Goal: Task Accomplishment & Management: Use online tool/utility

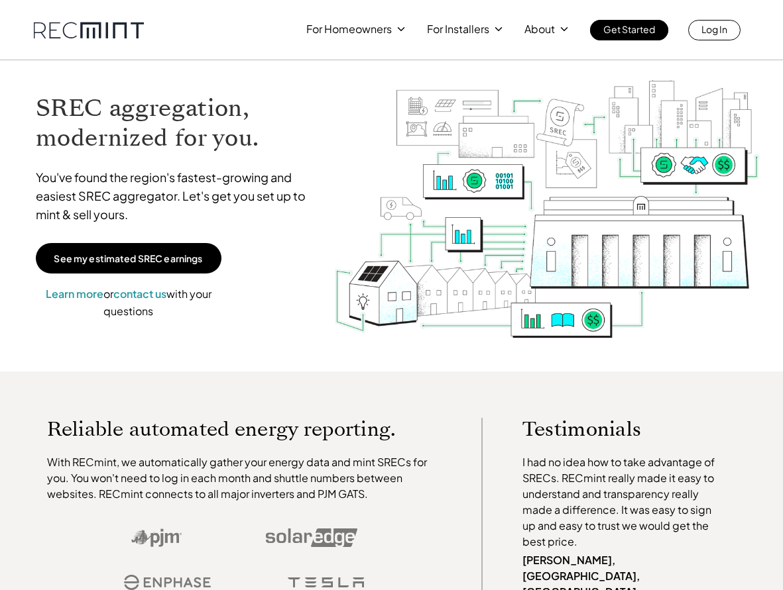
scroll to position [1, 0]
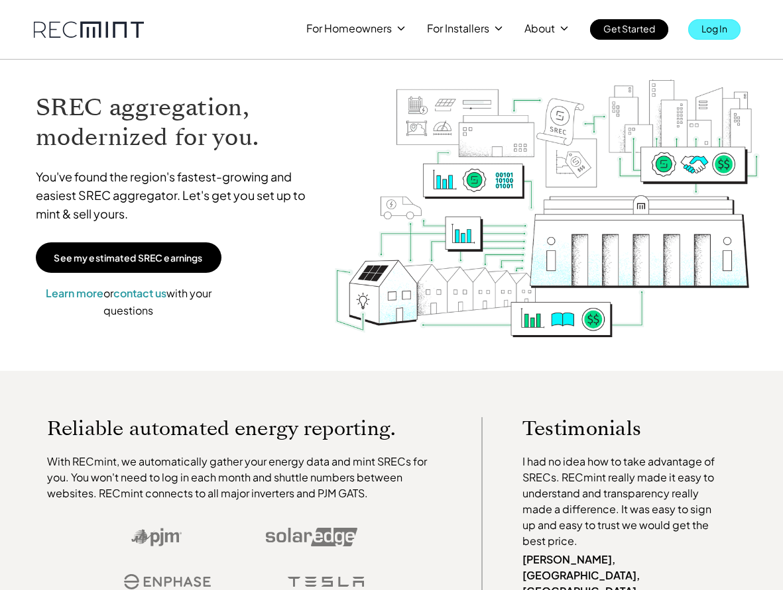
drag, startPoint x: 708, startPoint y: 32, endPoint x: 707, endPoint y: 15, distance: 17.9
click at [708, 32] on p "Log In" at bounding box center [714, 28] width 26 height 19
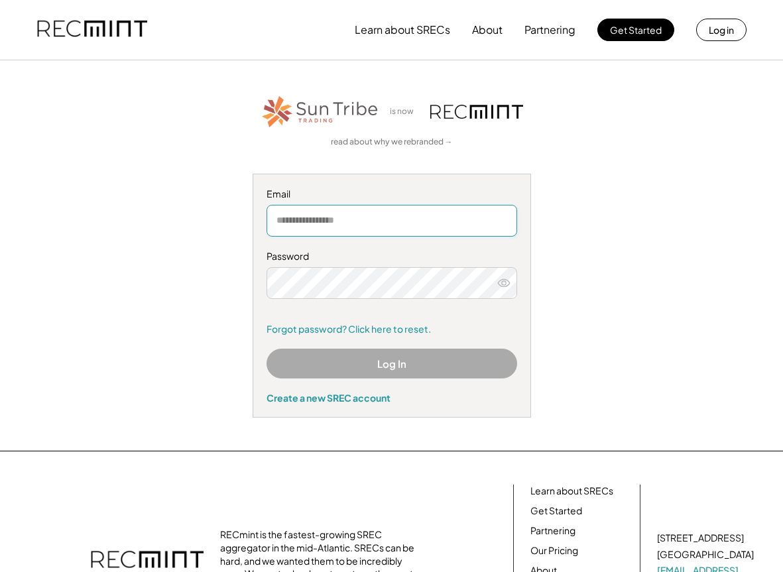
type input "**********"
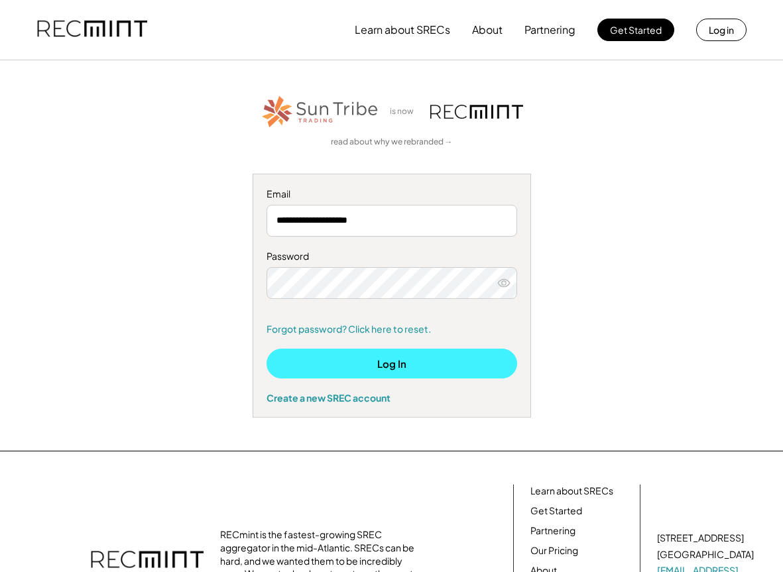
click at [406, 354] on button "Log In" at bounding box center [391, 364] width 250 height 30
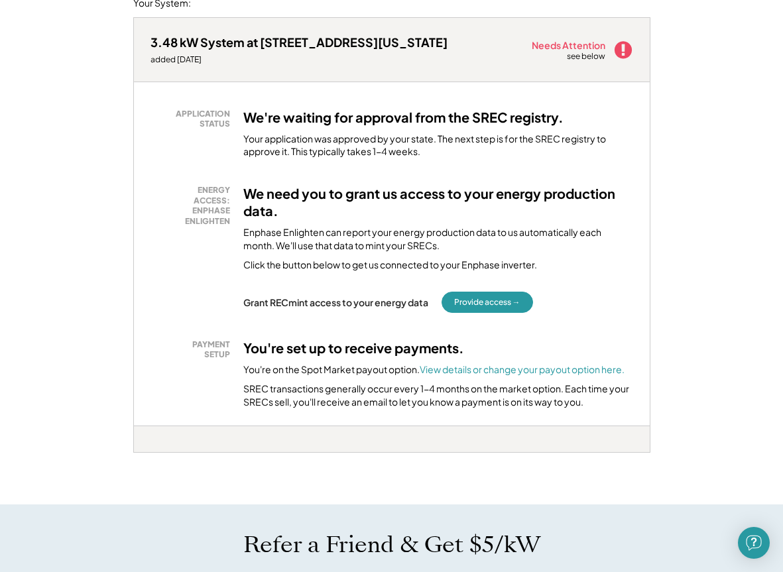
scroll to position [194, 0]
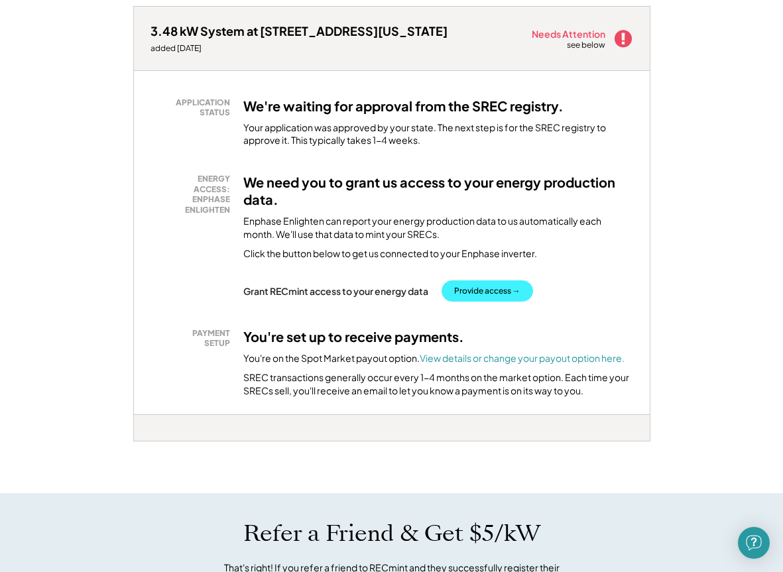
click at [475, 294] on button "Provide access →" at bounding box center [486, 290] width 91 height 21
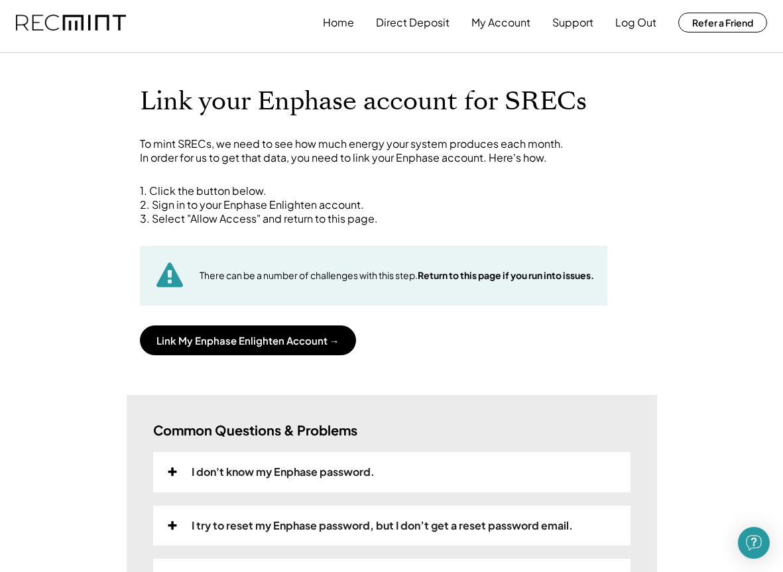
scroll to position [3, 0]
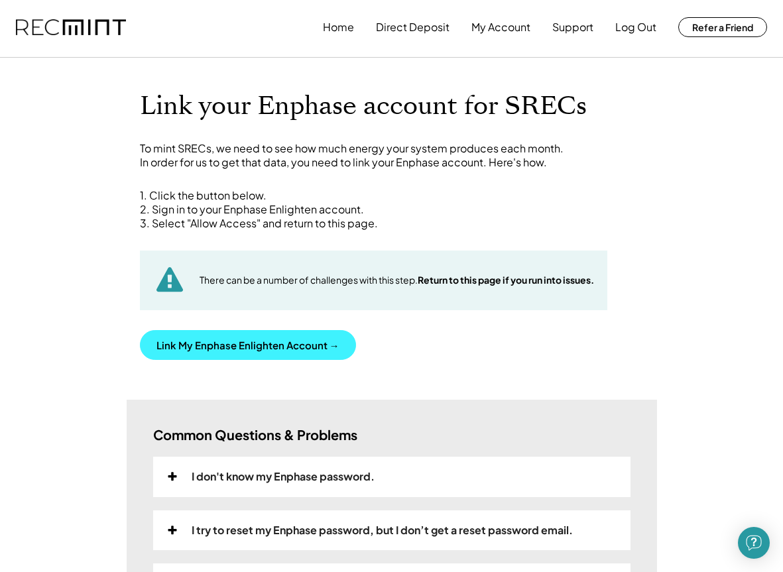
click at [274, 339] on button "Link My Enphase Enlighten Account →" at bounding box center [248, 345] width 216 height 30
click at [223, 336] on button "Link My Enphase Enlighten Account →" at bounding box center [248, 345] width 216 height 30
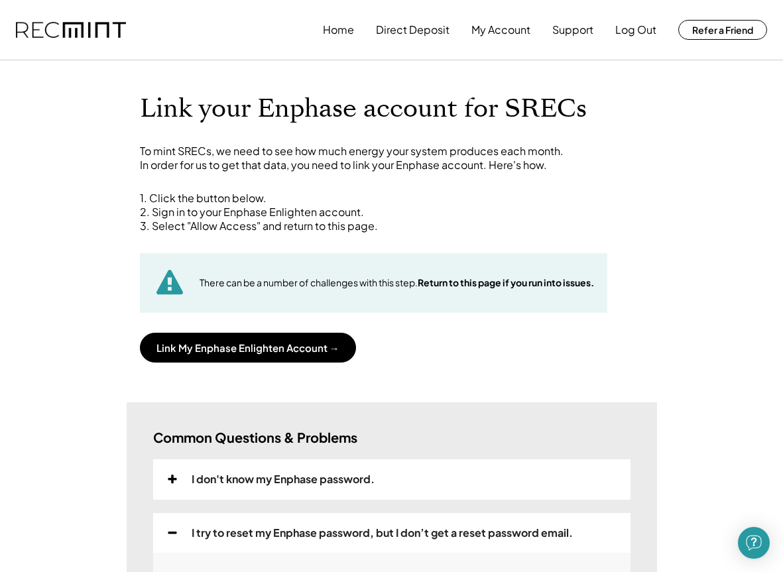
scroll to position [5, 0]
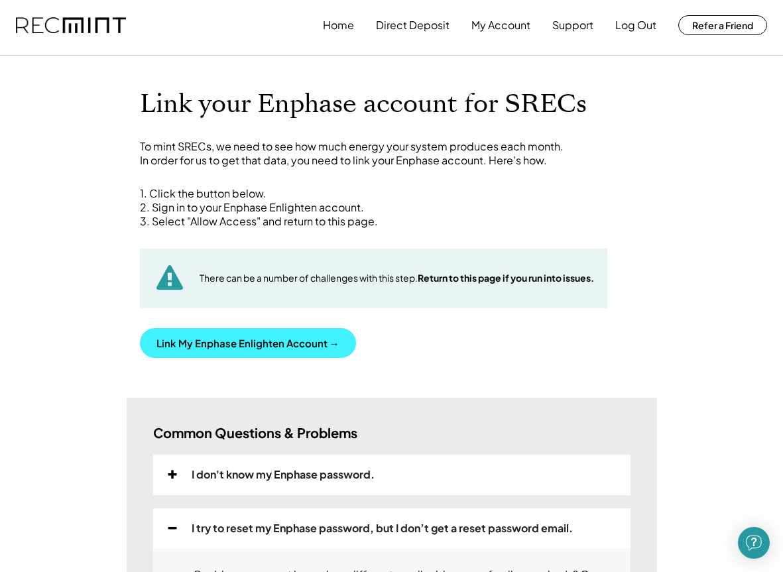
click at [317, 338] on button "Link My Enphase Enlighten Account →" at bounding box center [248, 343] width 216 height 30
